Goal: Task Accomplishment & Management: Complete application form

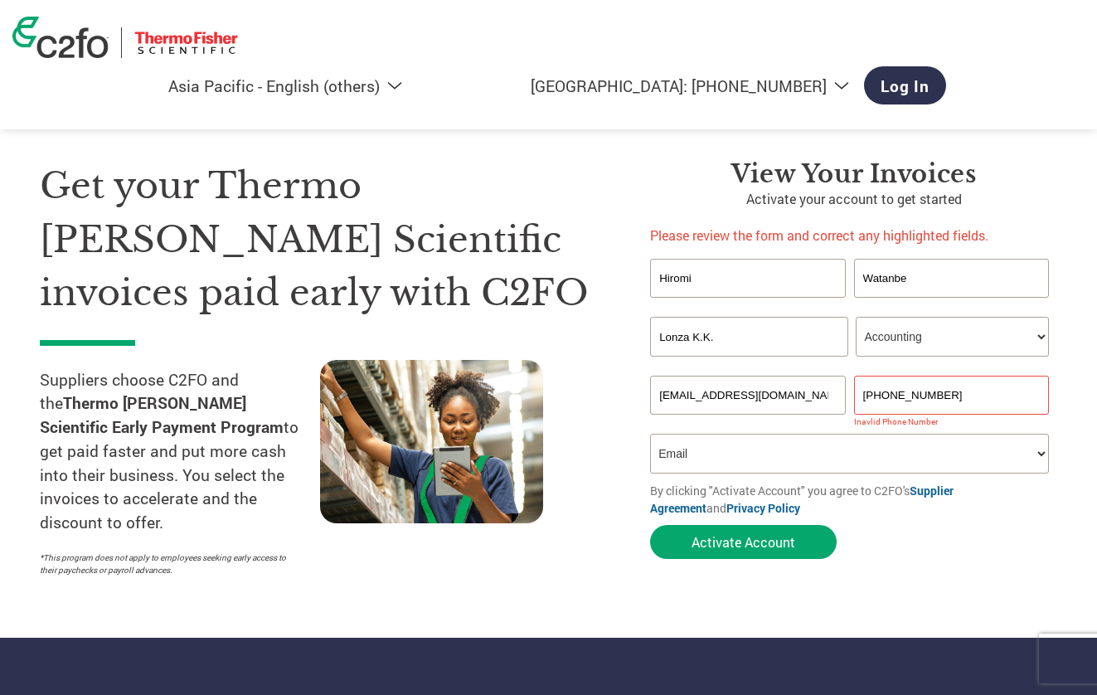
select select "en-AP"
select select "ACCOUNTING"
select select "Email"
click at [763, 543] on button "Activate Account" at bounding box center [743, 542] width 187 height 34
click at [743, 541] on button "Activate Account" at bounding box center [743, 542] width 187 height 34
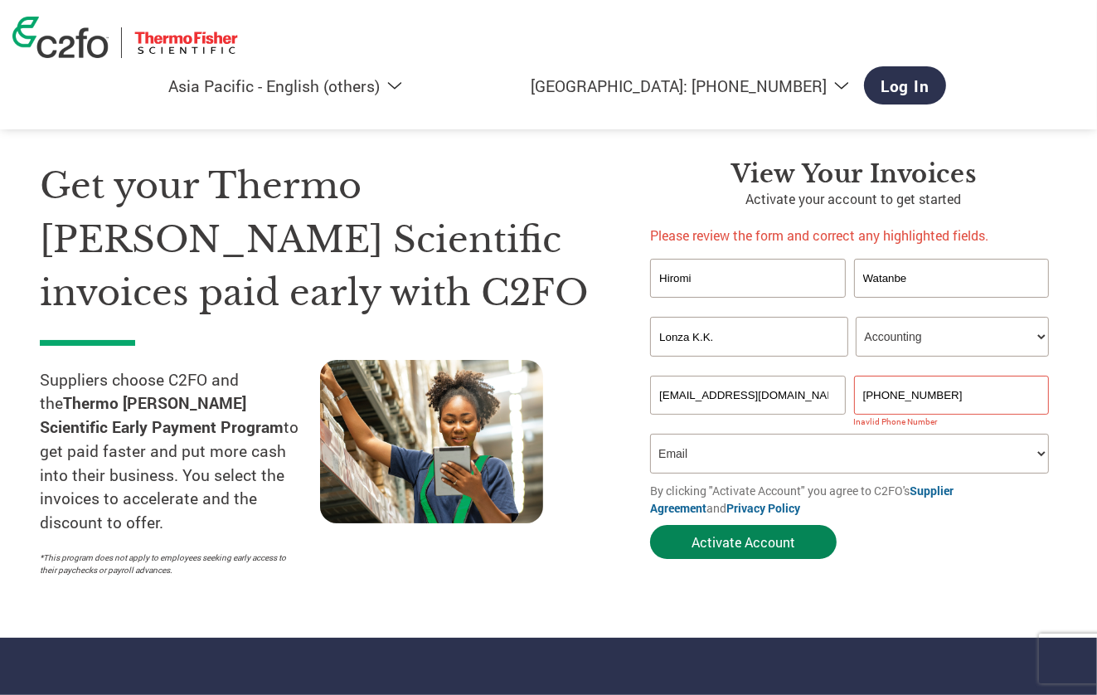
click at [752, 530] on button "Activate Account" at bounding box center [743, 542] width 187 height 34
click at [946, 66] on link "Log In" at bounding box center [905, 85] width 82 height 38
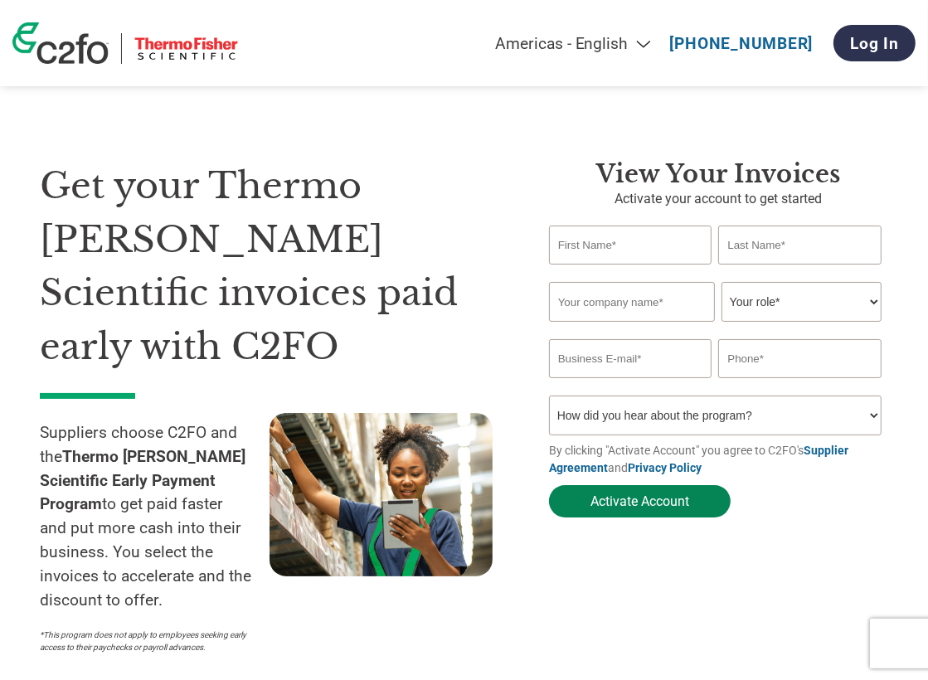
click at [653, 505] on button "Activate Account" at bounding box center [640, 501] width 182 height 32
click at [586, 470] on link "Supplier Agreement" at bounding box center [698, 459] width 299 height 31
click at [614, 245] on input "text" at bounding box center [630, 245] width 163 height 39
type input "Hiromi"
type input "Watanabe"
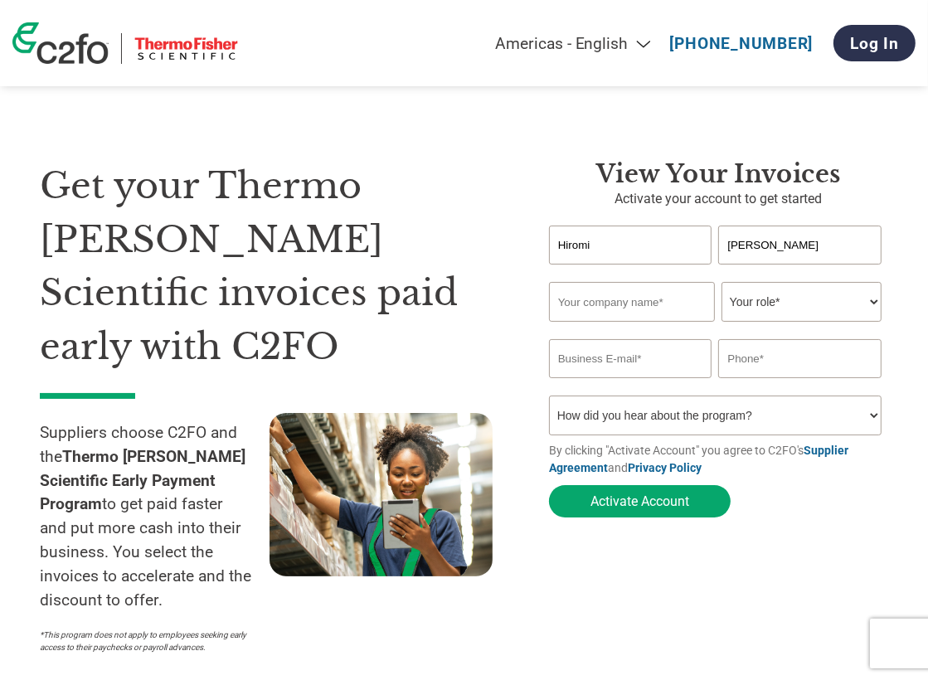
type input "Lonza K.K."
type input "hiromi.watanabe@capsugel.com"
type input "0427006700"
click at [787, 241] on input "Watanabe" at bounding box center [799, 245] width 163 height 39
click at [635, 298] on input "Lonza K.K." at bounding box center [632, 302] width 166 height 40
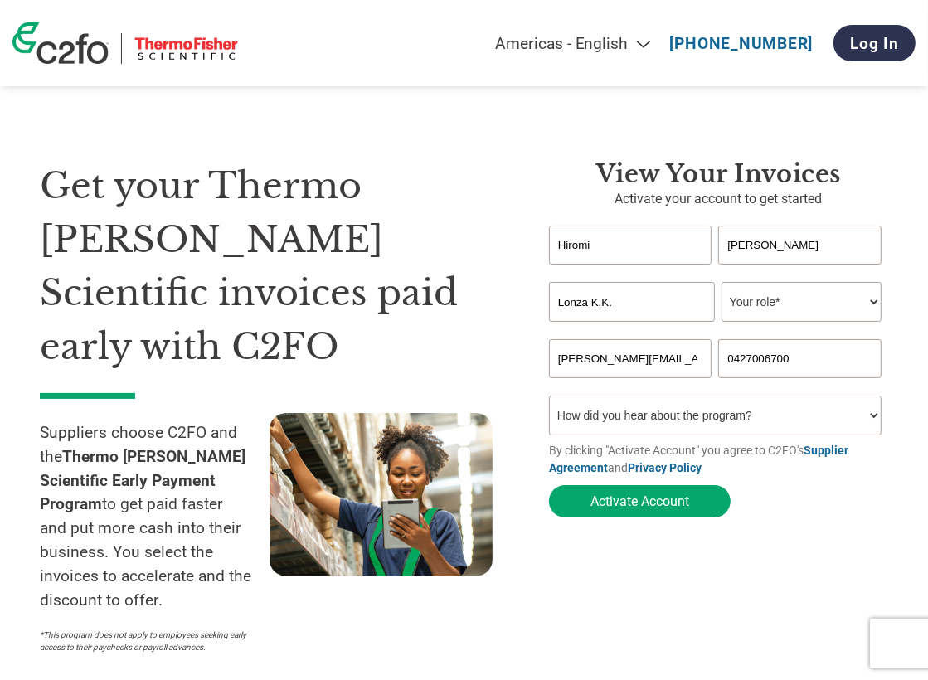
click at [795, 302] on select "Your role* CFO Controller Credit Manager Finance Director Treasurer CEO Preside…" at bounding box center [801, 302] width 160 height 40
select select "ACCOUNTING"
click at [721, 283] on select "Your role* CFO Controller Credit Manager Finance Director Treasurer CEO Preside…" at bounding box center [801, 302] width 160 height 40
click at [700, 357] on input "hiromi.watanabe@capsugel.com" at bounding box center [630, 358] width 163 height 39
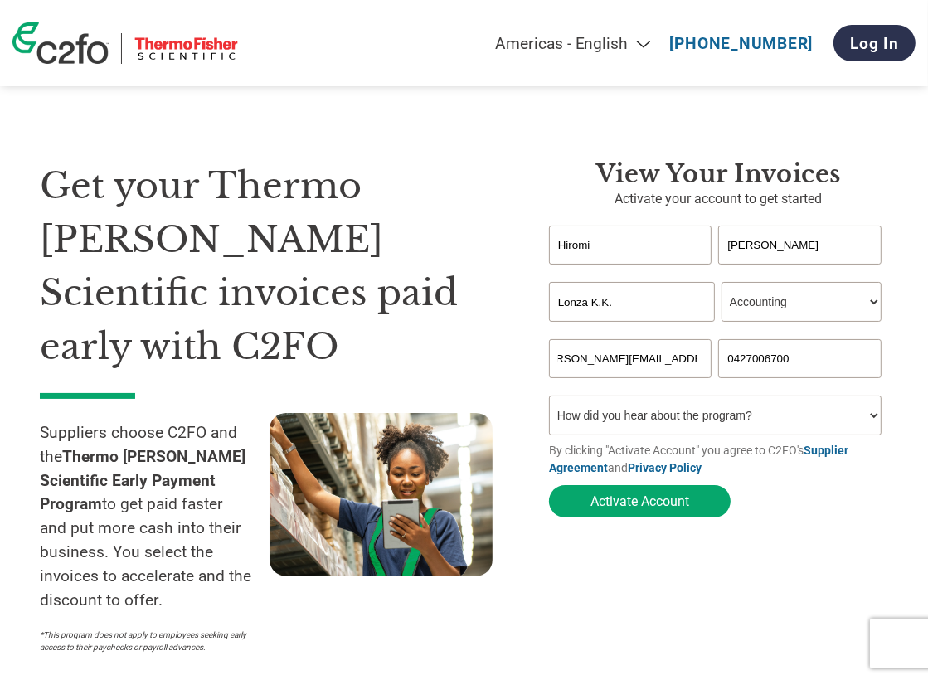
drag, startPoint x: 670, startPoint y: 359, endPoint x: 718, endPoint y: 359, distance: 48.1
click at [718, 359] on div "hiromi.watanabe@capsugel.com 0427006700" at bounding box center [718, 358] width 339 height 39
click at [811, 360] on input "0427006700" at bounding box center [799, 358] width 163 height 39
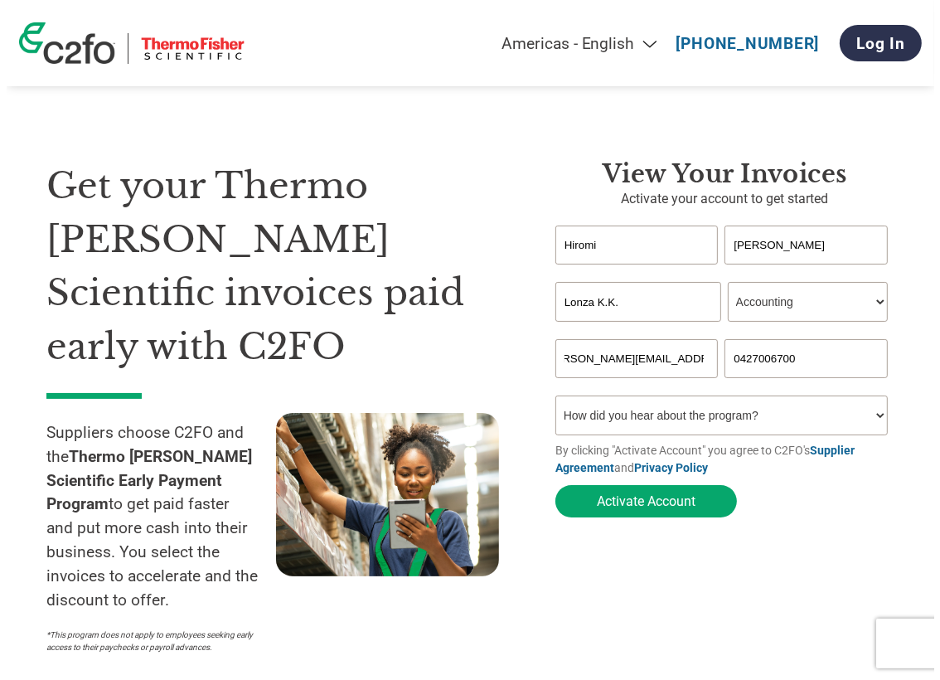
scroll to position [0, 0]
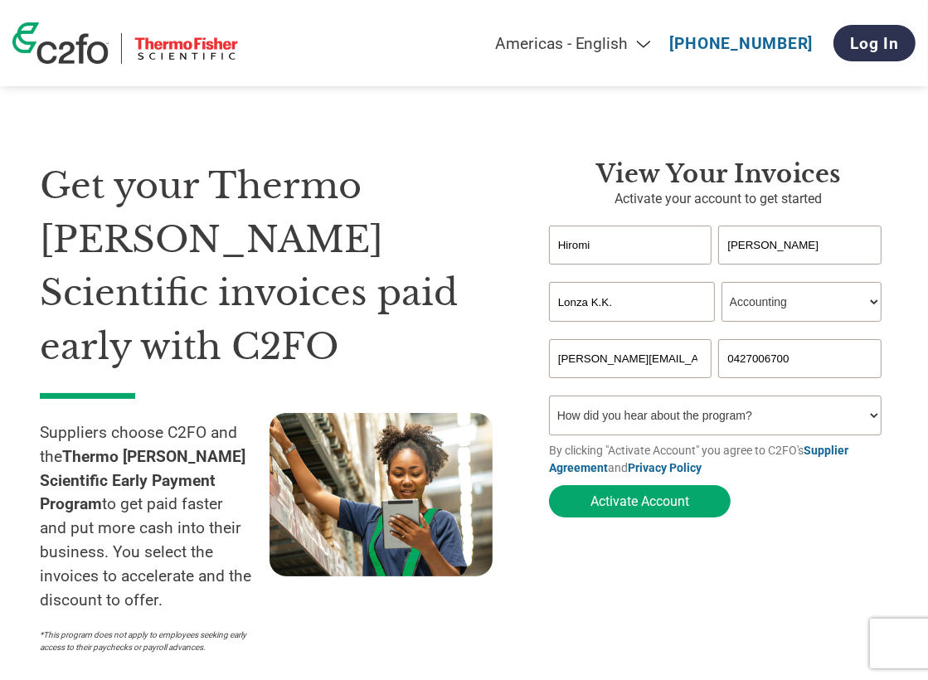
drag, startPoint x: 646, startPoint y: 566, endPoint x: 691, endPoint y: 558, distance: 45.5
click at [648, 566] on div "View Your Invoices Activate your account to get started Hiromi Watanabe Invalid…" at bounding box center [718, 410] width 339 height 503
click at [651, 504] on button "Activate Account" at bounding box center [640, 501] width 182 height 32
click at [622, 361] on input "email" at bounding box center [630, 358] width 163 height 39
type input "hiromi.watanabe@capsugel.com"
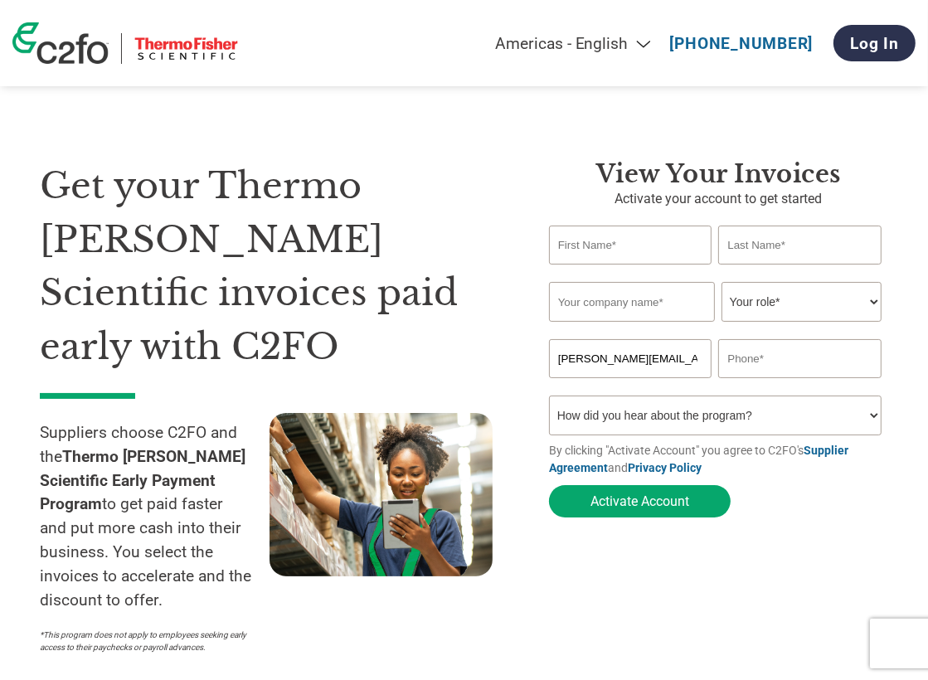
type input "Hiromi"
type input "Watanabe"
type input "Lonza K.K."
click at [812, 363] on input "0427006722" at bounding box center [799, 358] width 163 height 39
type input "0"
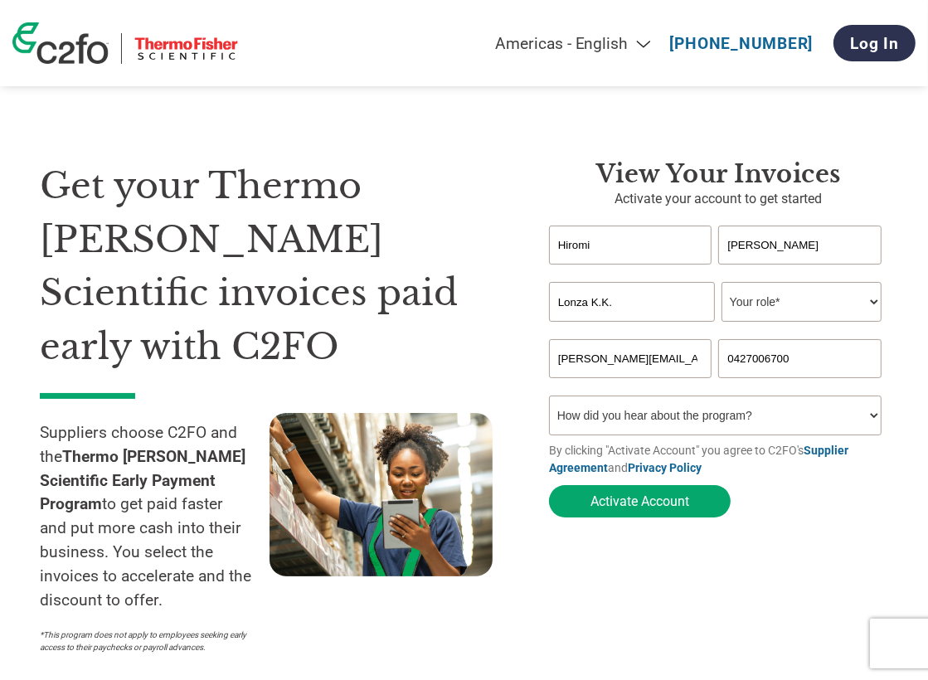
type input "0427006700"
click at [549, 485] on button "Activate Account" at bounding box center [640, 501] width 182 height 32
click at [783, 419] on select "How did you hear about the program? Received a letter Email Social Media Online…" at bounding box center [715, 416] width 333 height 40
select select "Email"
click at [549, 399] on select "How did you hear about the program? Received a letter Email Social Media Online…" at bounding box center [715, 416] width 333 height 40
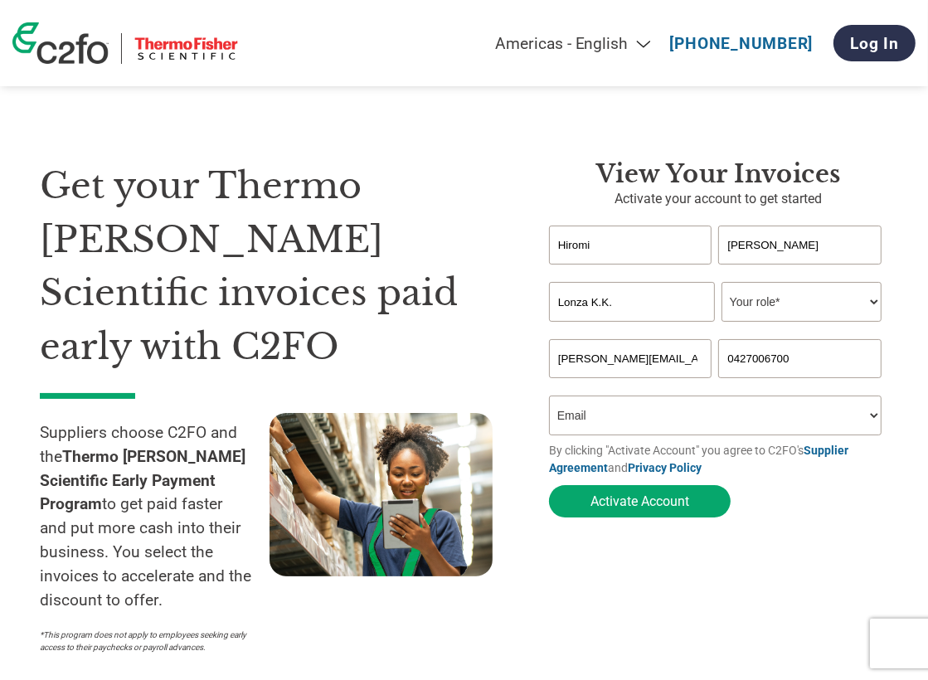
click at [809, 298] on select "Your role* CFO Controller Credit Manager Finance Director Treasurer CEO Preside…" at bounding box center [801, 302] width 160 height 40
select select "ACCOUNTING"
click at [721, 283] on select "Your role* CFO Controller Credit Manager Finance Director Treasurer CEO Preside…" at bounding box center [801, 302] width 160 height 40
click at [693, 506] on button "Activate Account" at bounding box center [640, 501] width 182 height 32
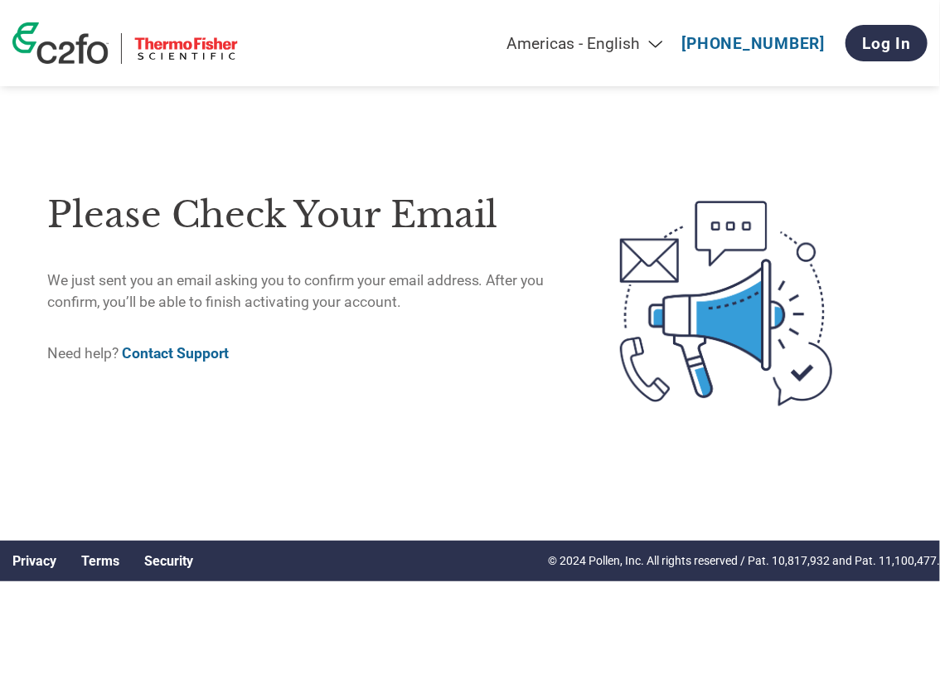
click at [173, 352] on link "Contact Support" at bounding box center [175, 353] width 107 height 17
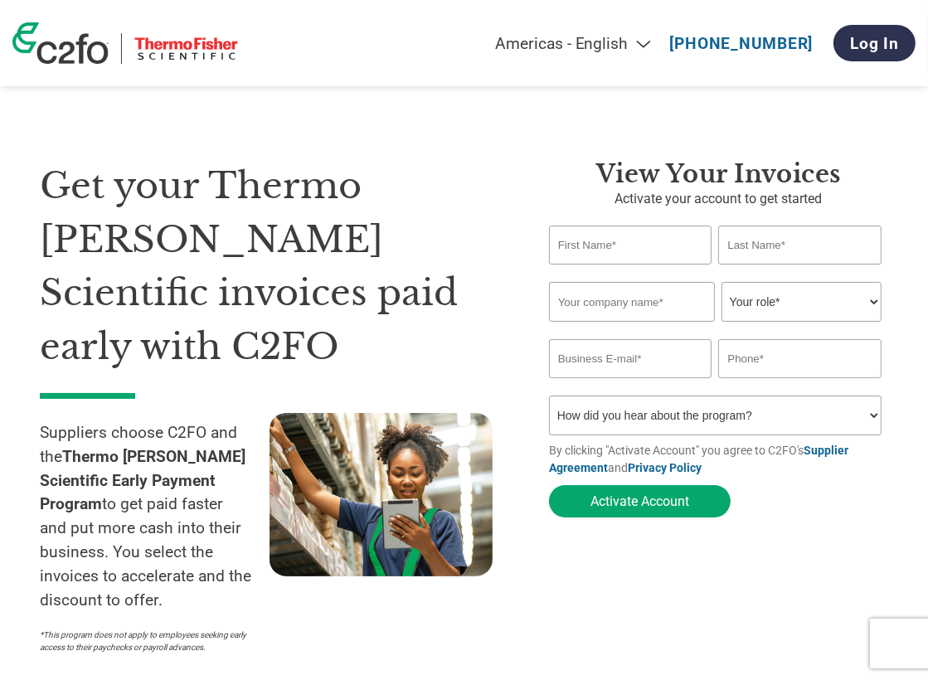
click at [626, 245] on input "text" at bounding box center [630, 245] width 163 height 39
type input "Hiromi"
type input "Watanabe"
type input "Lonza K.K."
type input "hiromi.watanabe@capsugel.com"
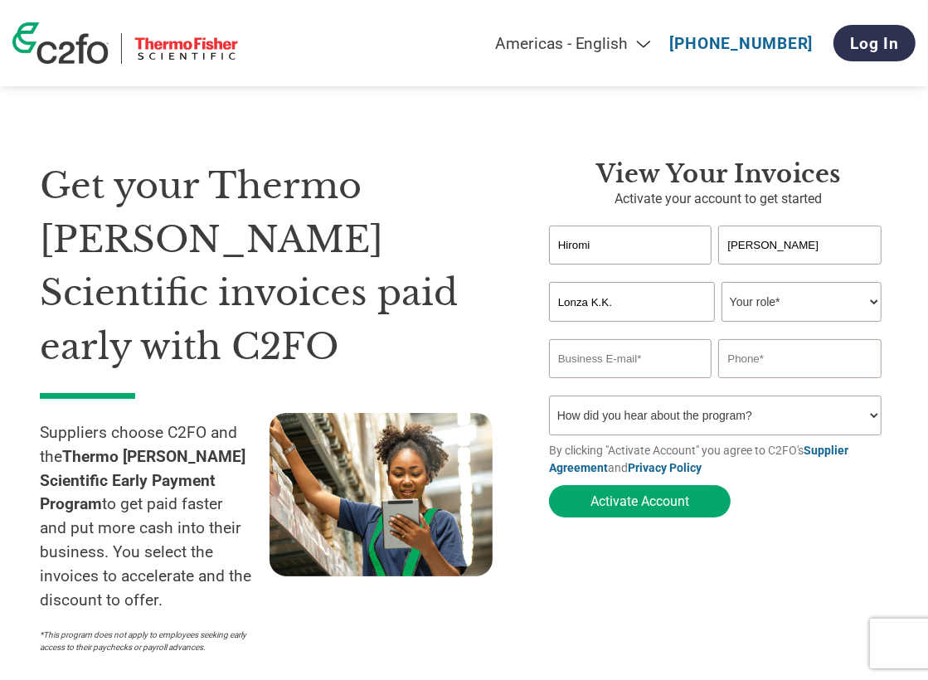
type input "0427006700"
click at [700, 359] on input "hiromi.watanabe@capsugel.com" at bounding box center [630, 358] width 163 height 39
click at [653, 358] on input "hiromi.watanabe@capsugel.com" at bounding box center [630, 358] width 163 height 39
type input "[EMAIL_ADDRESS][DOMAIN_NAME]"
click at [675, 360] on input "[EMAIL_ADDRESS][DOMAIN_NAME]" at bounding box center [630, 358] width 163 height 39
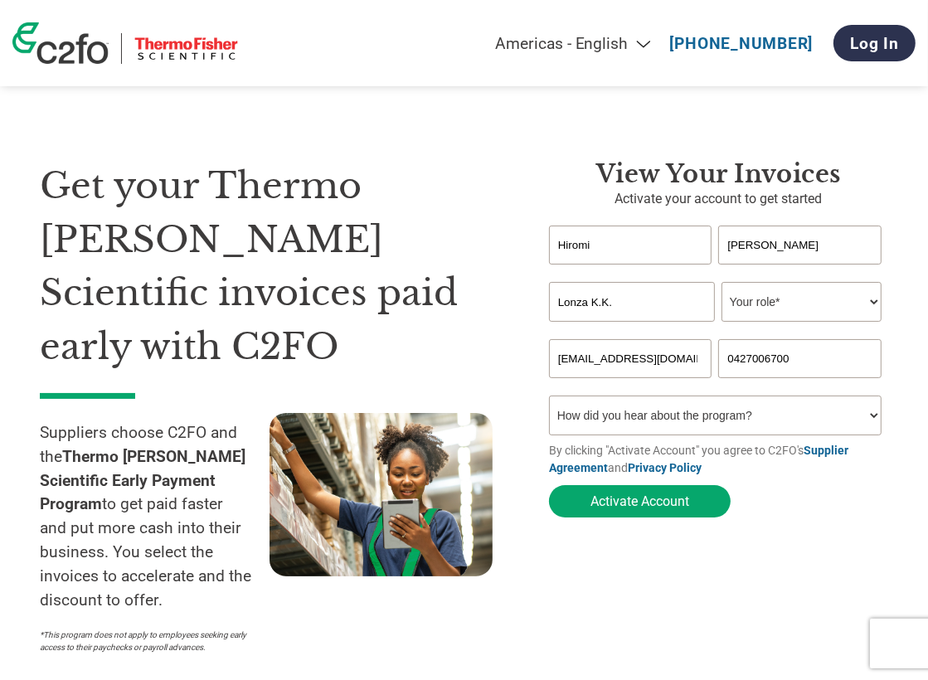
scroll to position [0, 2]
drag, startPoint x: 668, startPoint y: 365, endPoint x: 733, endPoint y: 364, distance: 65.5
click at [733, 364] on div "hiromi.watanabe@lonza.com 0427006700" at bounding box center [718, 358] width 339 height 39
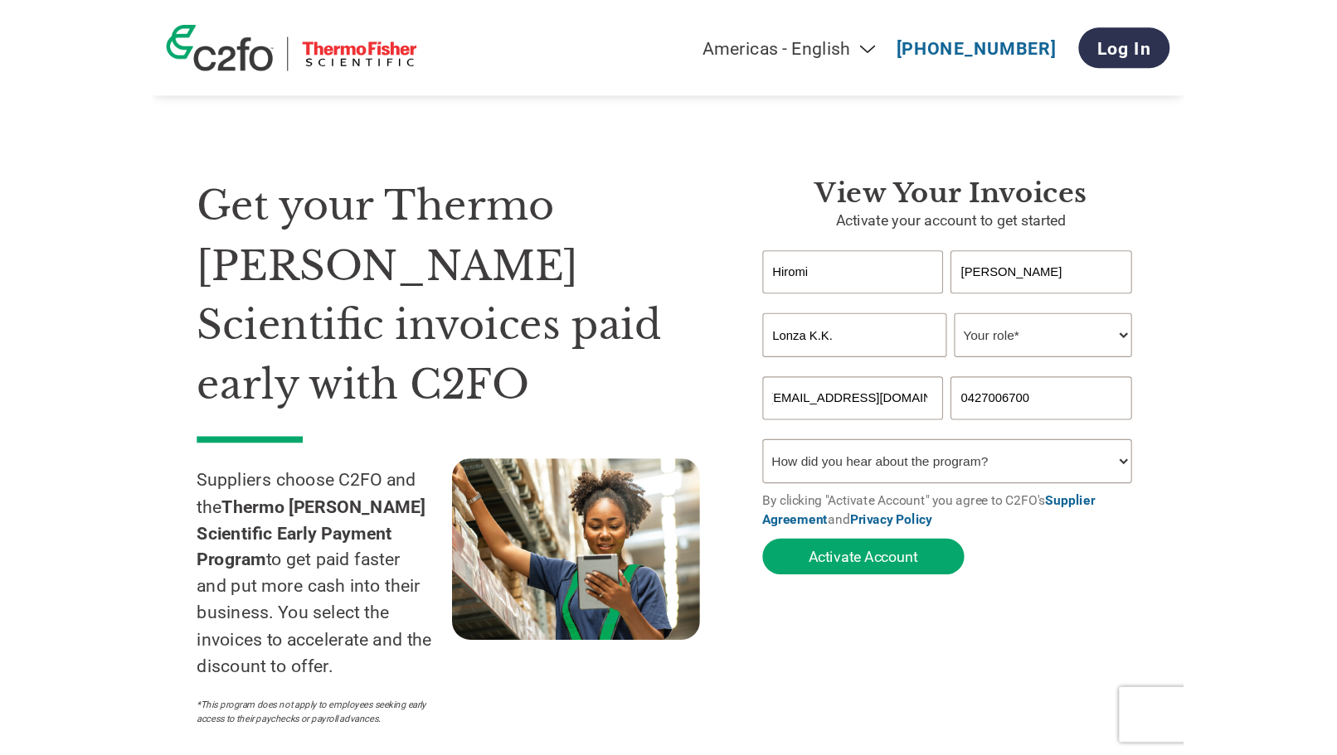
scroll to position [0, 0]
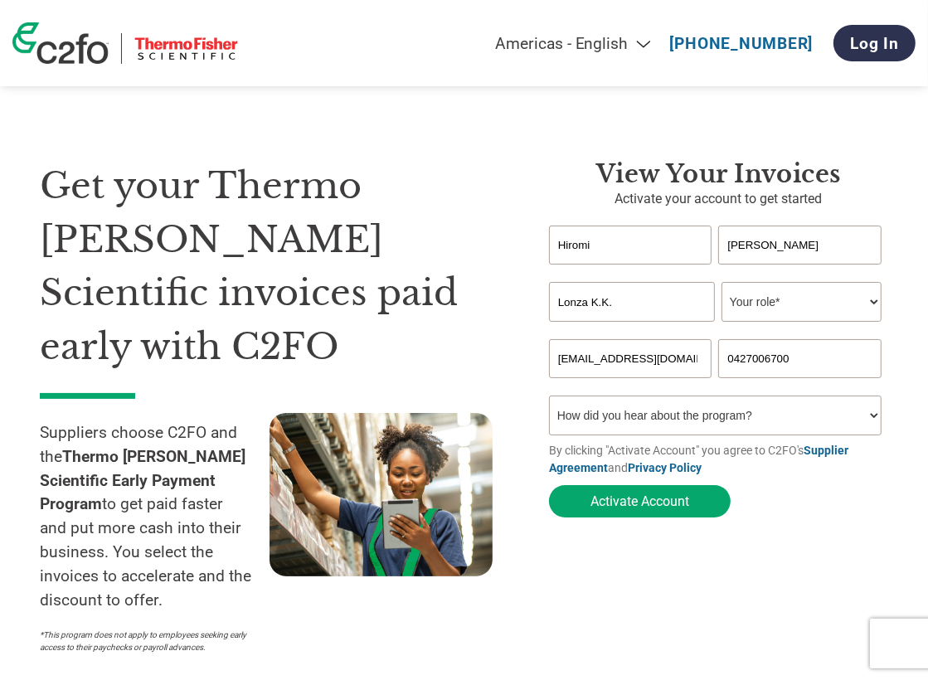
click at [843, 367] on input "0427006700" at bounding box center [799, 358] width 163 height 39
click at [839, 295] on select "Your role* CFO Controller Credit Manager Finance Director Treasurer CEO Preside…" at bounding box center [801, 302] width 160 height 40
select select "ACCOUNTING"
click at [721, 283] on select "Your role* CFO Controller Credit Manager Finance Director Treasurer CEO Preside…" at bounding box center [801, 302] width 160 height 40
click at [711, 417] on select "How did you hear about the program? Received a letter Email Social Media Online…" at bounding box center [715, 416] width 333 height 40
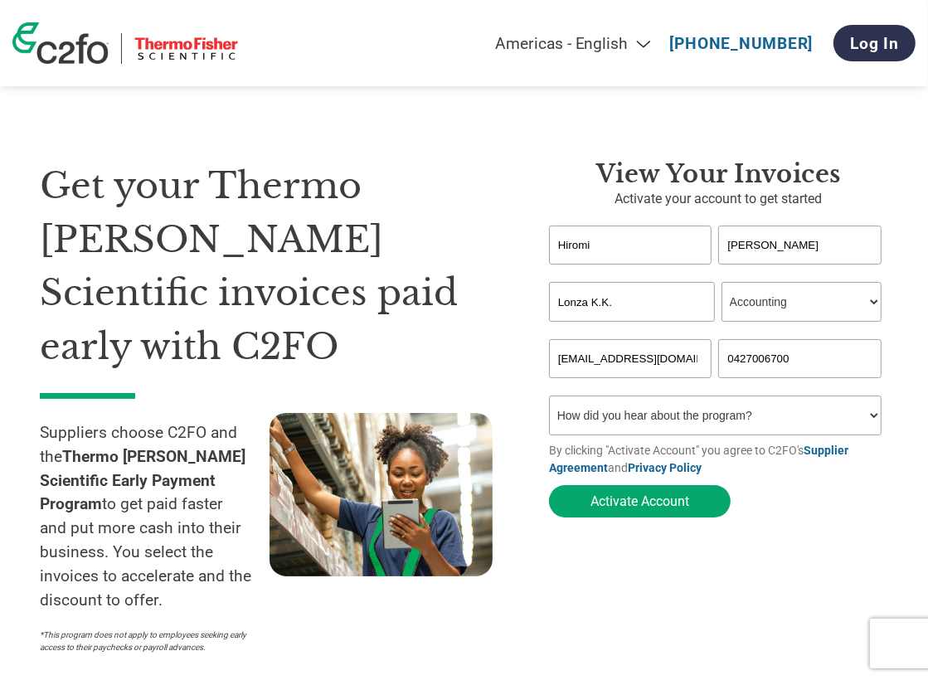
select select "Email"
click at [549, 399] on select "How did you hear about the program? Received a letter Email Social Media Online…" at bounding box center [715, 416] width 333 height 40
click at [670, 419] on select "How did you hear about the program? Received a letter Email Social Media Online…" at bounding box center [715, 416] width 333 height 40
click at [549, 399] on select "How did you hear about the program? Received a letter Email Social Media Online…" at bounding box center [715, 416] width 333 height 40
click at [564, 568] on div "View Your Invoices Activate your account to get started Hiromi Watanabe Invalid…" at bounding box center [718, 410] width 339 height 503
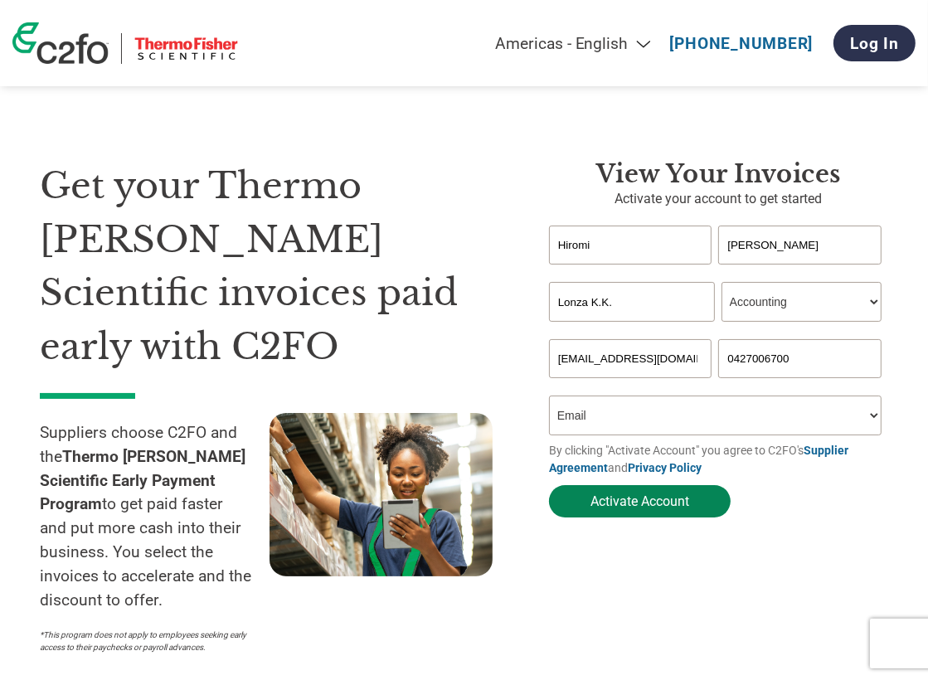
drag, startPoint x: 619, startPoint y: 496, endPoint x: 633, endPoint y: 500, distance: 13.9
click at [624, 500] on button "Activate Account" at bounding box center [640, 501] width 182 height 32
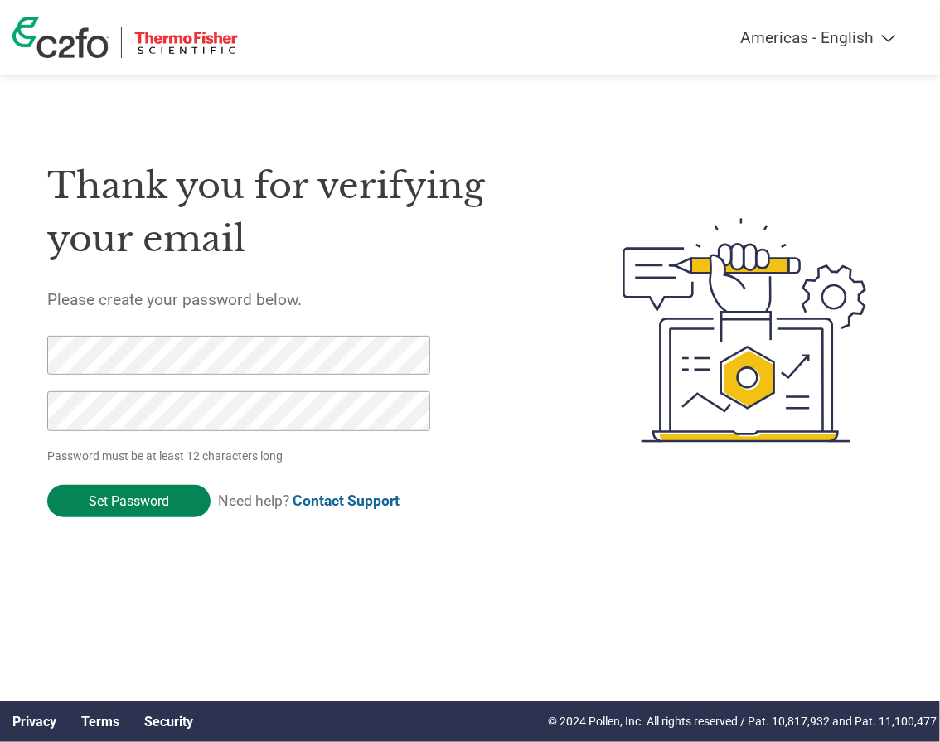
click at [143, 502] on input "Set Password" at bounding box center [128, 501] width 163 height 32
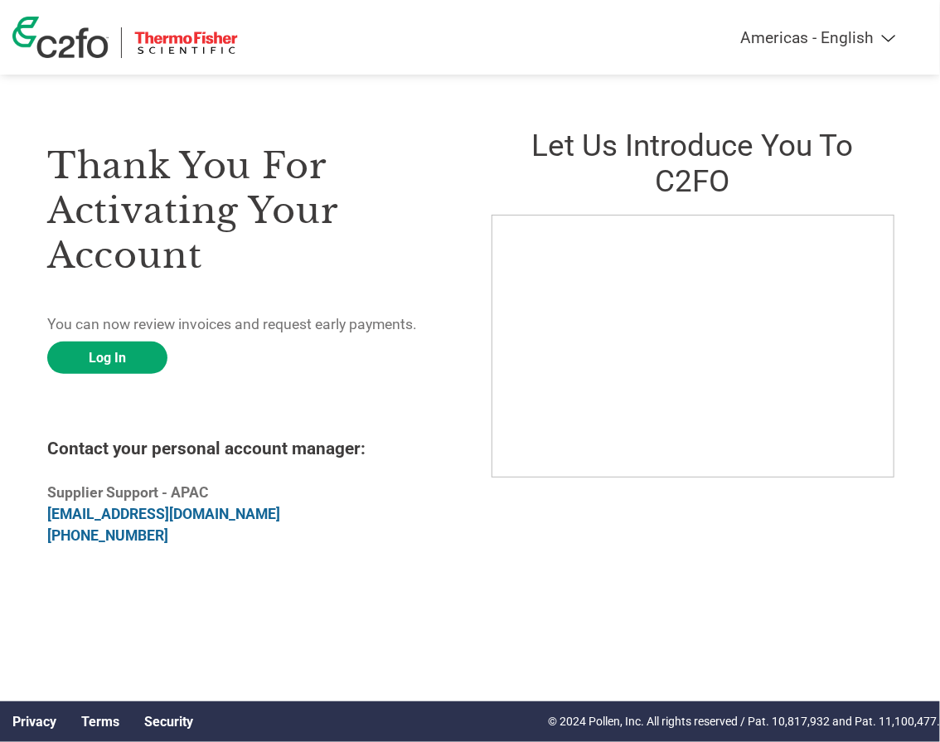
click at [350, 270] on h3 "Thank you for activating your account" at bounding box center [248, 210] width 402 height 134
click at [116, 377] on div "Thank you for activating your account You can now review invoices and request e…" at bounding box center [248, 335] width 402 height 454
click at [115, 365] on link "Log In" at bounding box center [107, 358] width 120 height 32
